Goal: Task Accomplishment & Management: Use online tool/utility

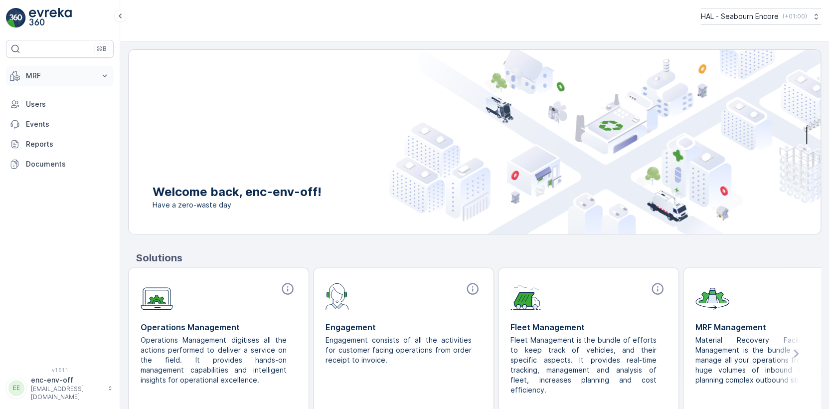
click at [32, 73] on p "MRF" at bounding box center [60, 76] width 68 height 10
click at [40, 105] on p "Offloads" at bounding box center [39, 107] width 29 height 10
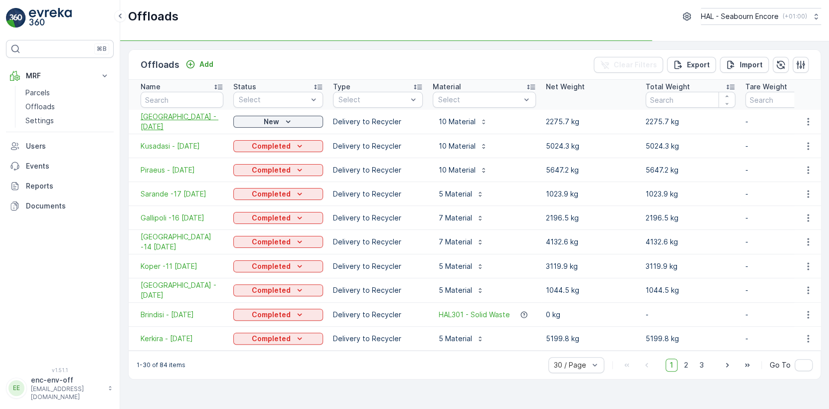
click at [187, 120] on span "[GEOGRAPHIC_DATA] - [DATE]" at bounding box center [182, 122] width 83 height 20
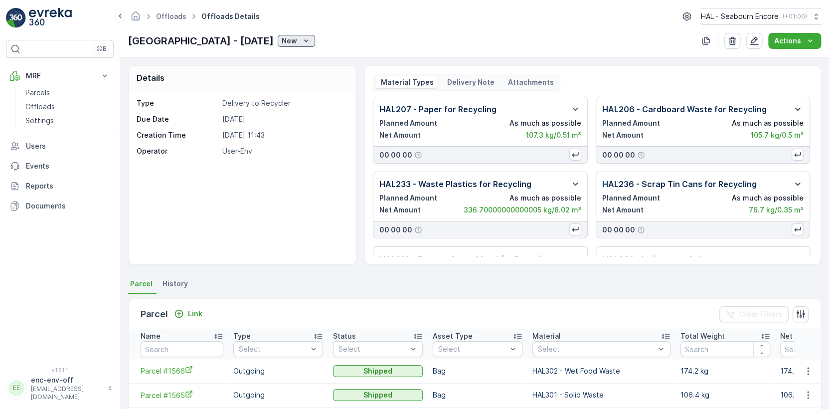
click at [282, 43] on p "New" at bounding box center [289, 41] width 15 height 10
click at [253, 71] on span "Completed" at bounding box center [257, 70] width 37 height 10
click at [39, 107] on p "Offloads" at bounding box center [39, 107] width 29 height 10
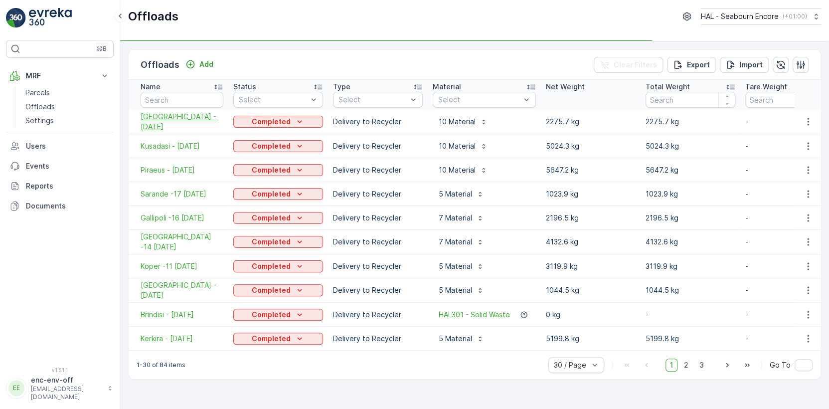
click at [193, 122] on span "[GEOGRAPHIC_DATA] - [DATE]" at bounding box center [182, 122] width 83 height 20
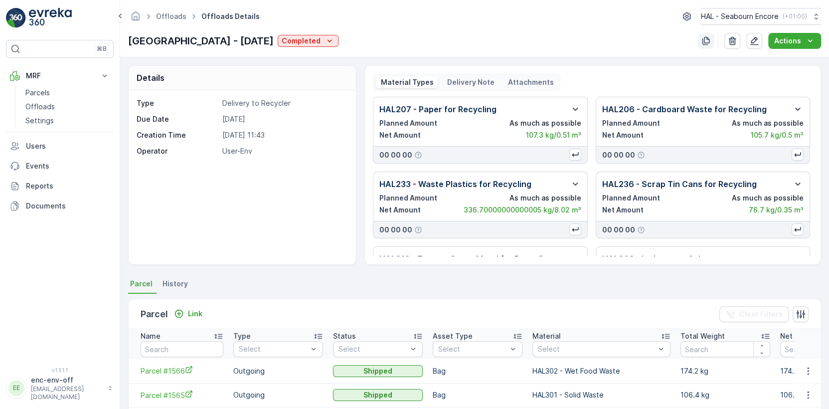
click at [704, 40] on icon "button" at bounding box center [706, 41] width 7 height 8
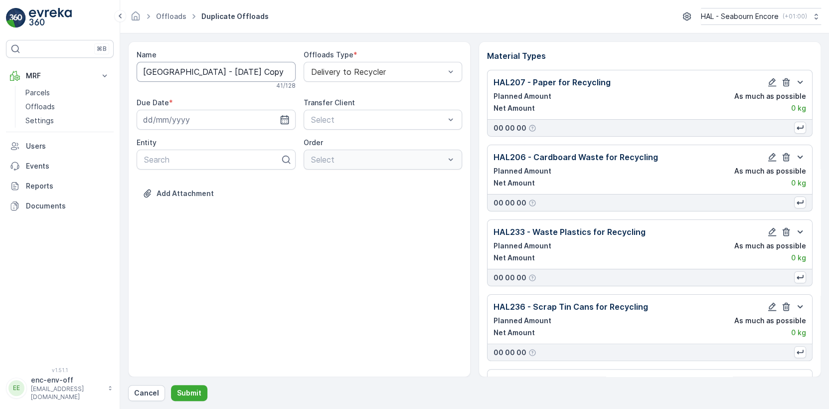
click at [220, 71] on input "[GEOGRAPHIC_DATA] - [DATE] Copy #1759048674578" at bounding box center [216, 72] width 159 height 20
click at [190, 71] on input "[GEOGRAPHIC_DATA] - [DATE]" at bounding box center [216, 72] width 159 height 20
click at [172, 69] on input "[GEOGRAPHIC_DATA] - [DATE]" at bounding box center [216, 72] width 159 height 20
type input "Izmir - [DATE]"
click at [286, 121] on icon "button" at bounding box center [284, 121] width 8 height 9
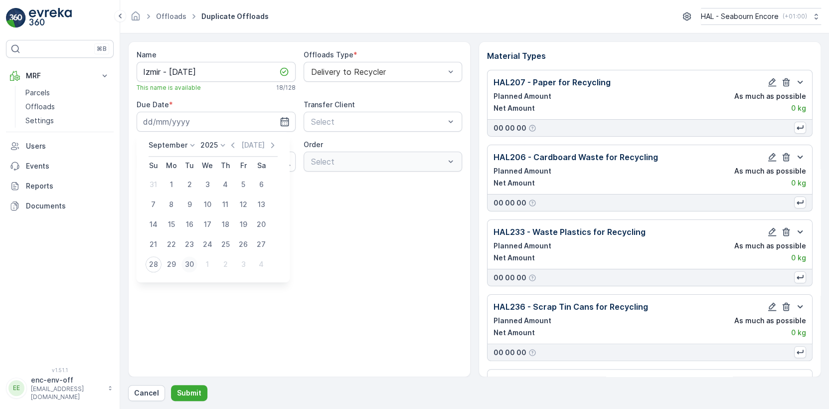
click at [189, 262] on div "30" at bounding box center [190, 264] width 16 height 16
type input "[DATE]"
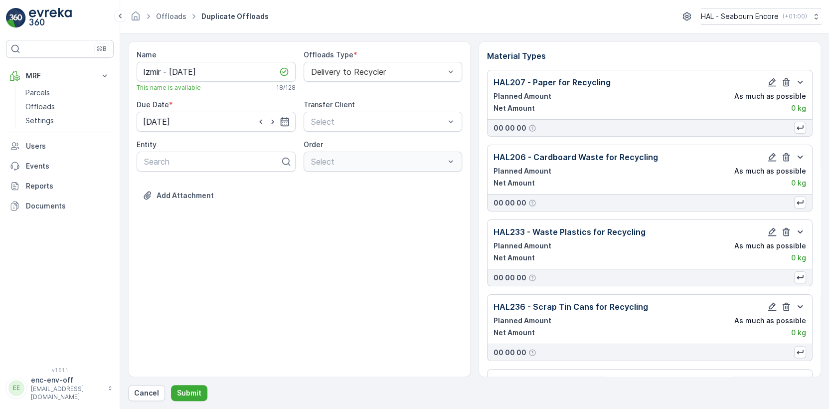
click at [276, 256] on div "Name [PERSON_NAME] - [DATE] This name is available 18 / 128 Offloads Type * Del…" at bounding box center [299, 209] width 343 height 336
click at [187, 395] on p "Submit" at bounding box center [189, 393] width 24 height 10
